Goal: Task Accomplishment & Management: Manage account settings

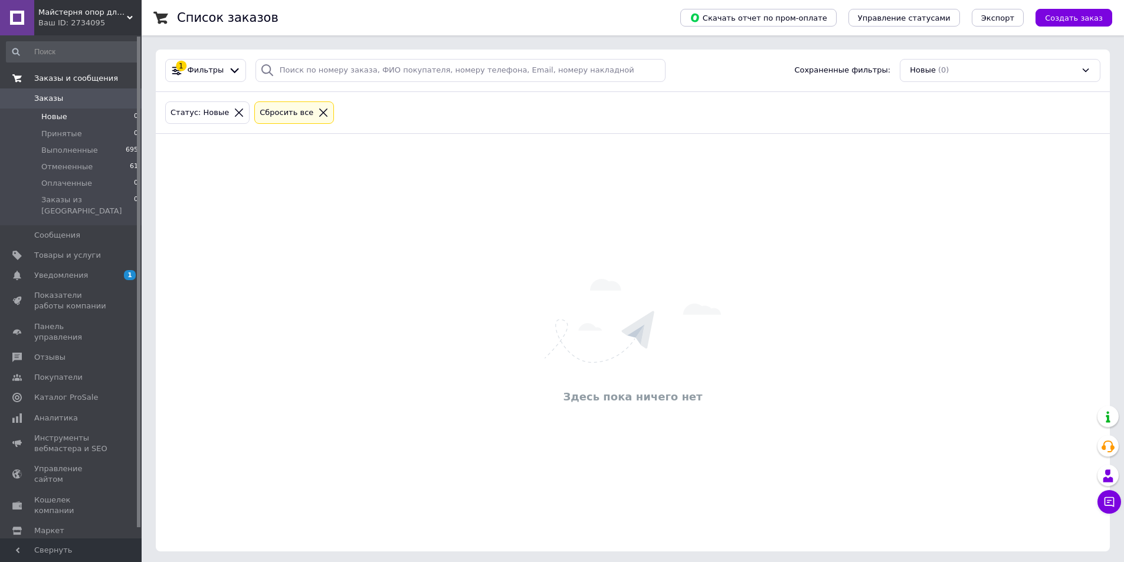
click at [74, 81] on span "Заказы и сообщения" at bounding box center [76, 78] width 84 height 11
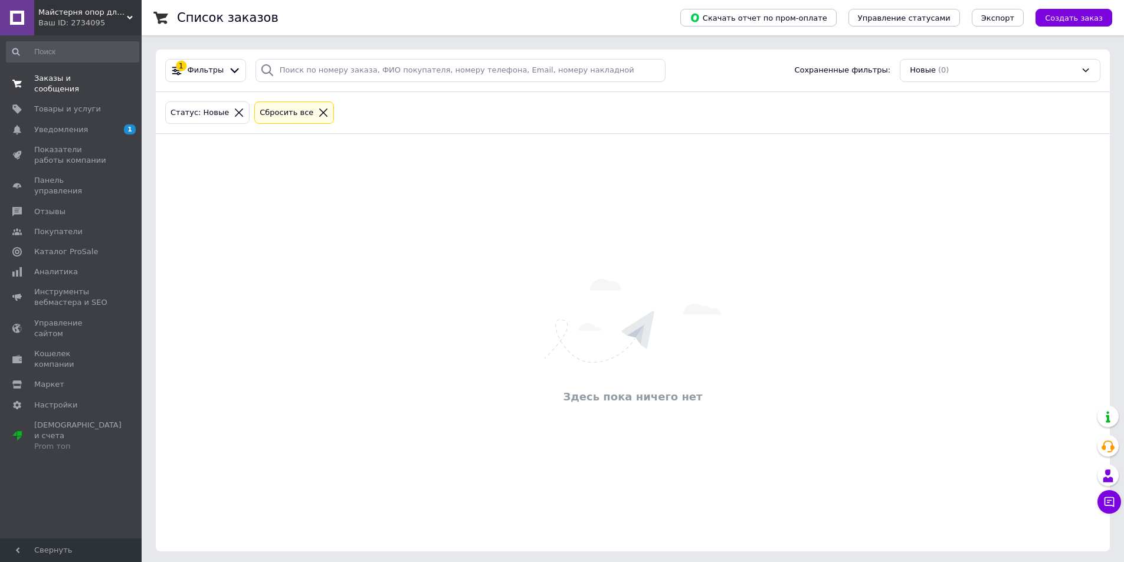
click at [73, 79] on span "Заказы и сообщения" at bounding box center [71, 83] width 75 height 21
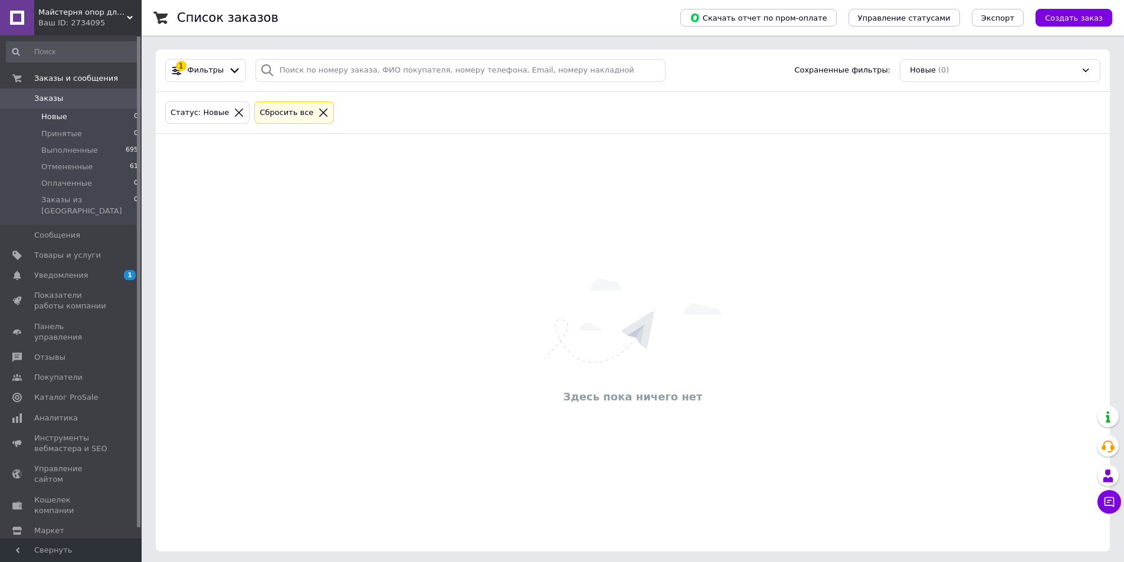
click at [54, 117] on span "Новые" at bounding box center [54, 117] width 26 height 11
click at [66, 133] on span "Принятые" at bounding box center [61, 134] width 41 height 11
click at [65, 117] on li "Новые 0" at bounding box center [72, 117] width 145 height 17
click at [228, 68] on icon at bounding box center [234, 70] width 12 height 12
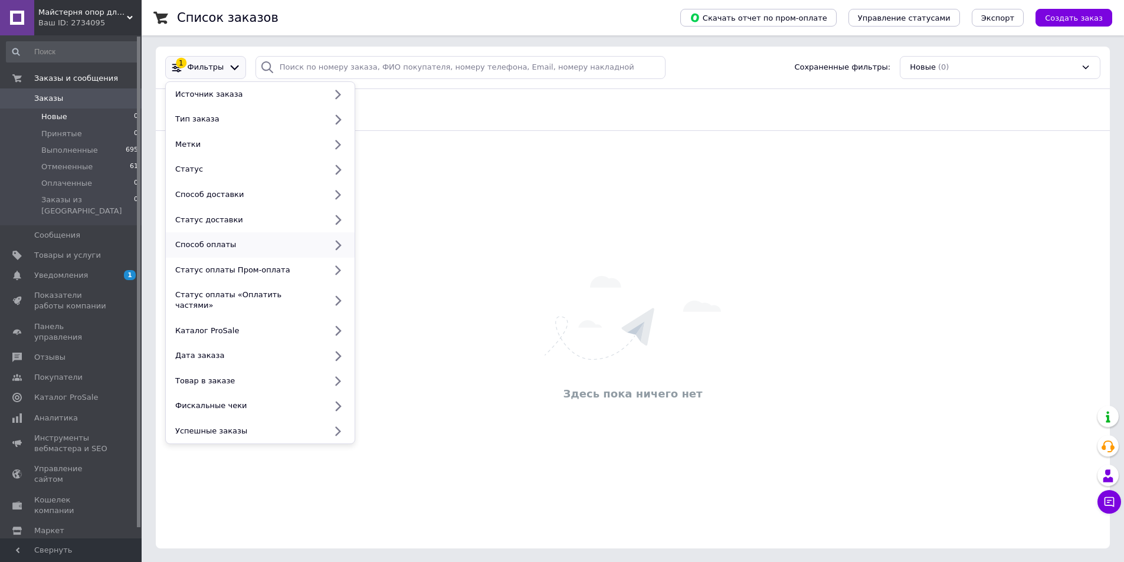
scroll to position [4, 0]
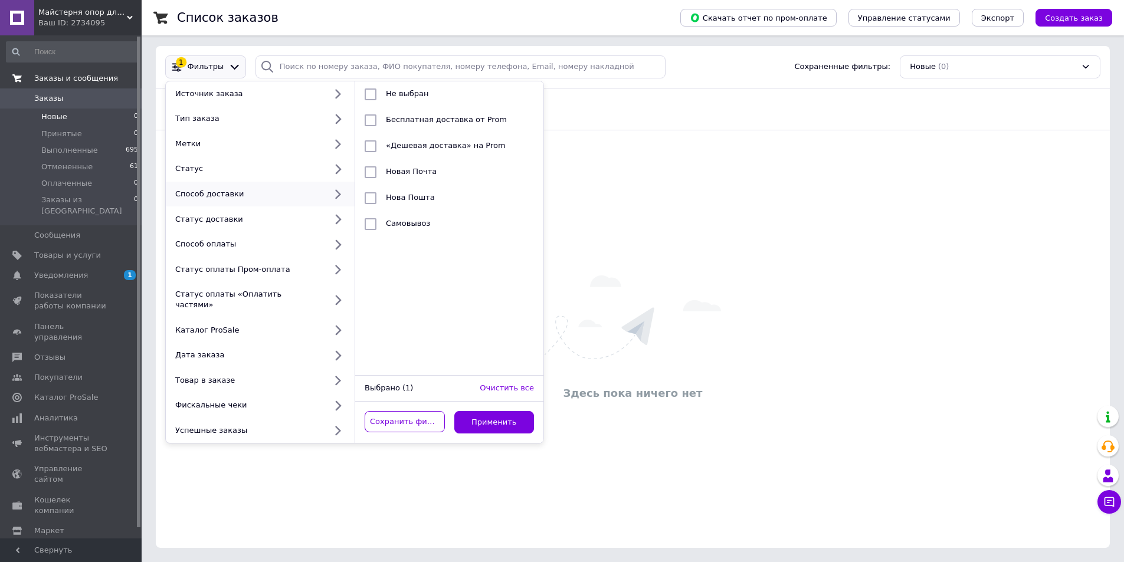
click at [50, 77] on span "Заказы и сообщения" at bounding box center [76, 78] width 84 height 11
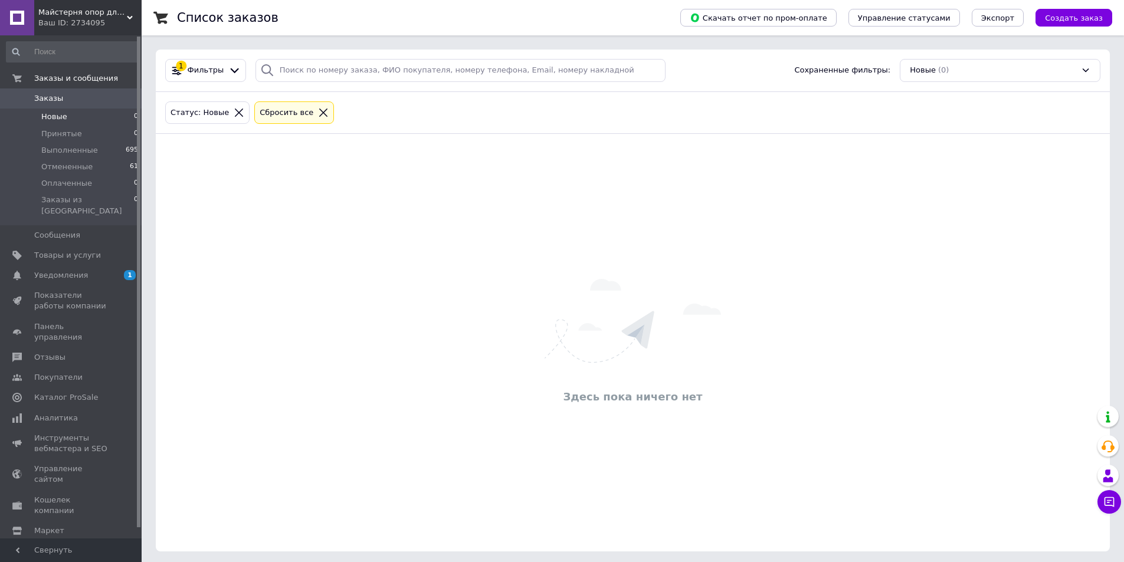
click at [234, 114] on icon at bounding box center [239, 112] width 11 height 11
